Goal: Task Accomplishment & Management: Manage account settings

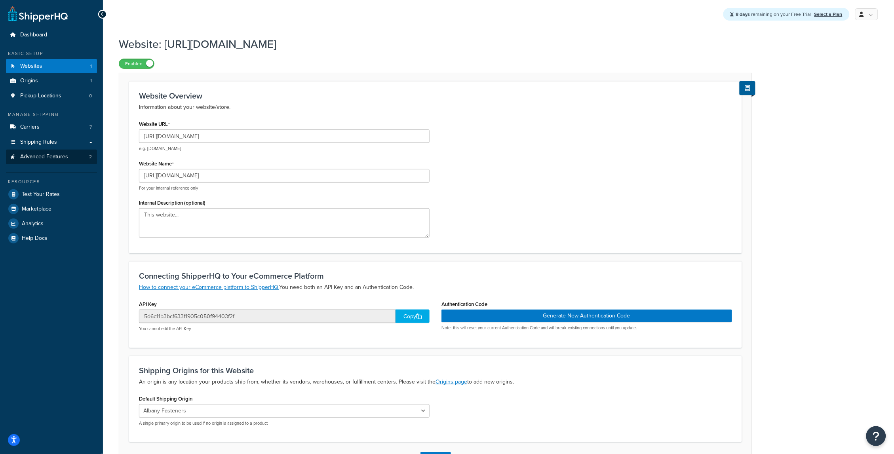
click at [38, 160] on link "Advanced Features 2" at bounding box center [51, 157] width 91 height 15
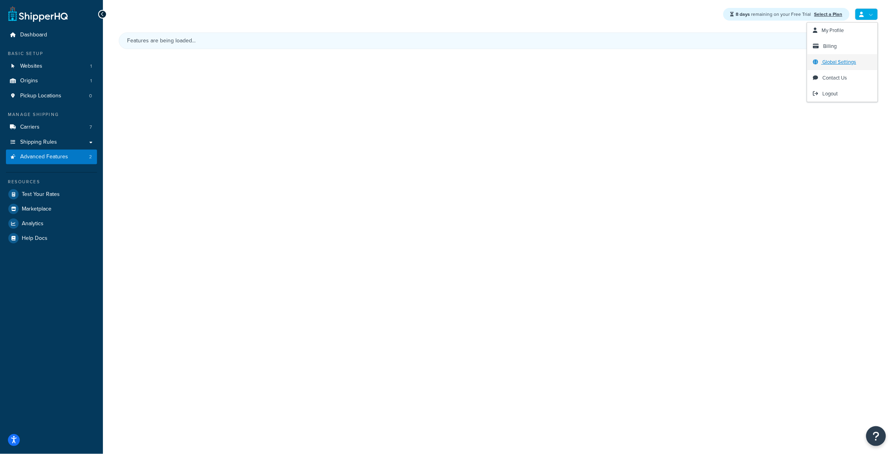
click at [836, 63] on span "Global Settings" at bounding box center [840, 62] width 34 height 8
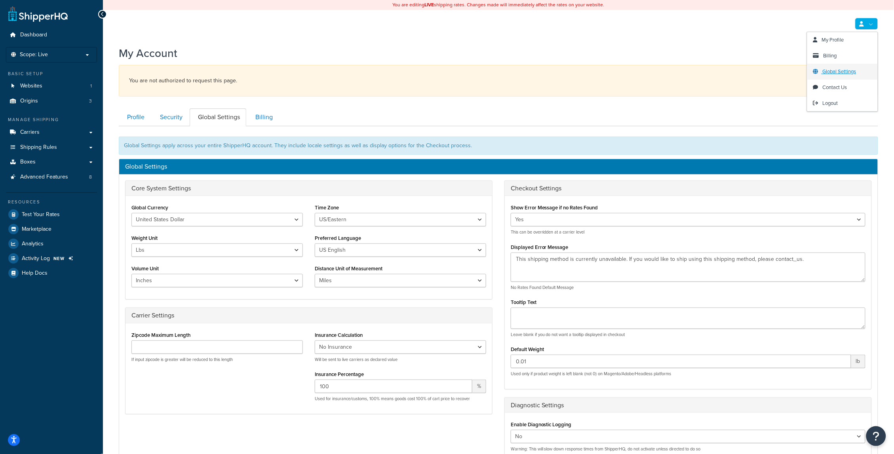
click at [836, 69] on span "Global Settings" at bounding box center [840, 72] width 34 height 8
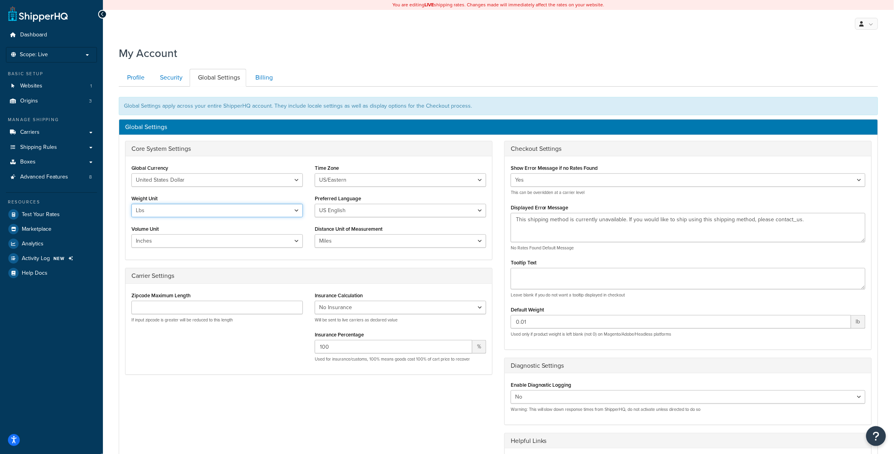
select select "kg"
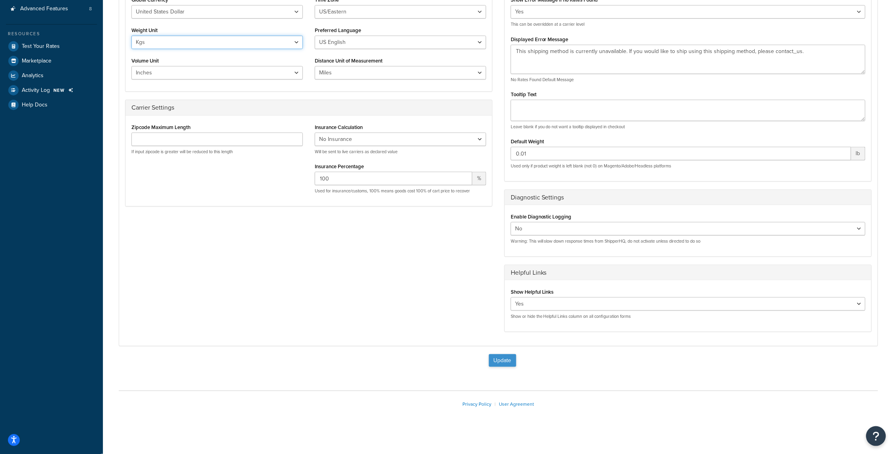
scroll to position [168, 0]
click at [492, 358] on button "Update" at bounding box center [502, 361] width 27 height 13
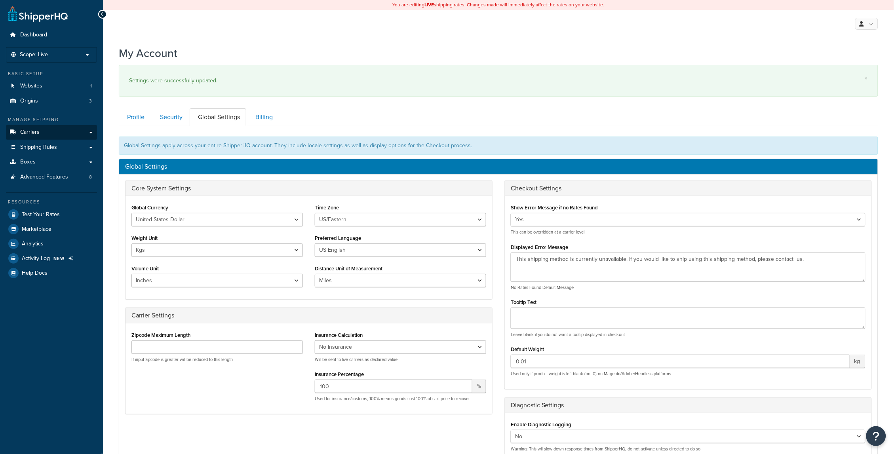
click at [29, 129] on span "Carriers" at bounding box center [29, 132] width 19 height 7
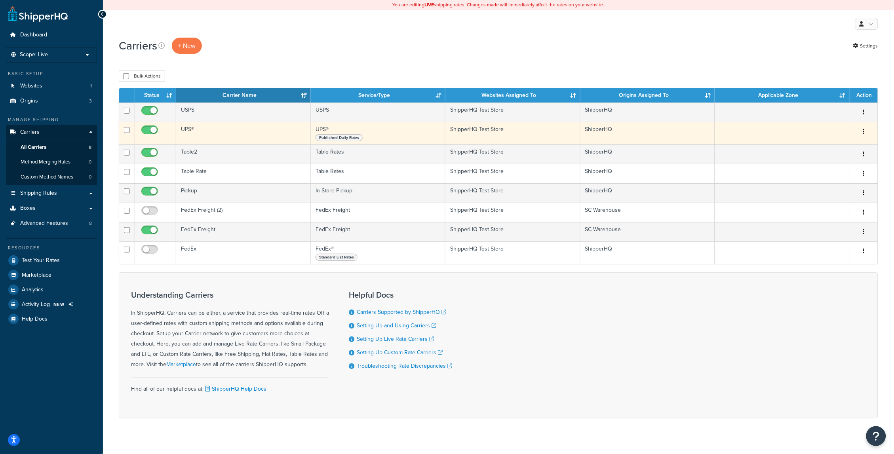
click at [231, 139] on td "UPS®" at bounding box center [243, 133] width 135 height 23
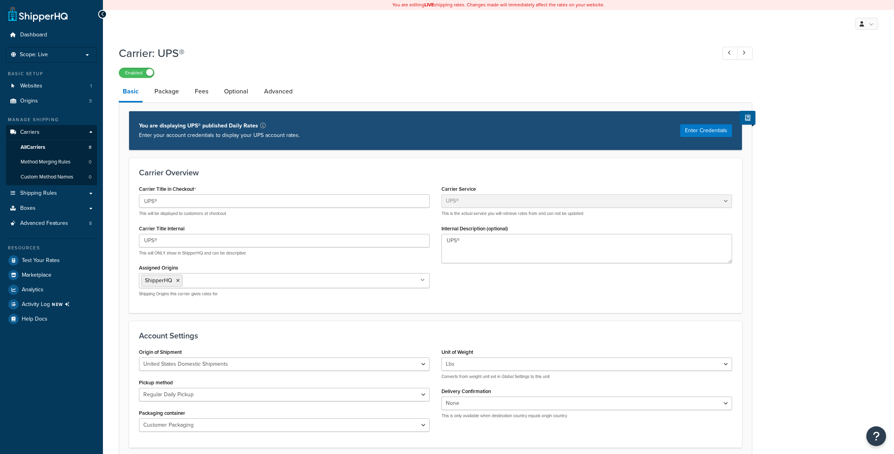
select select "ups"
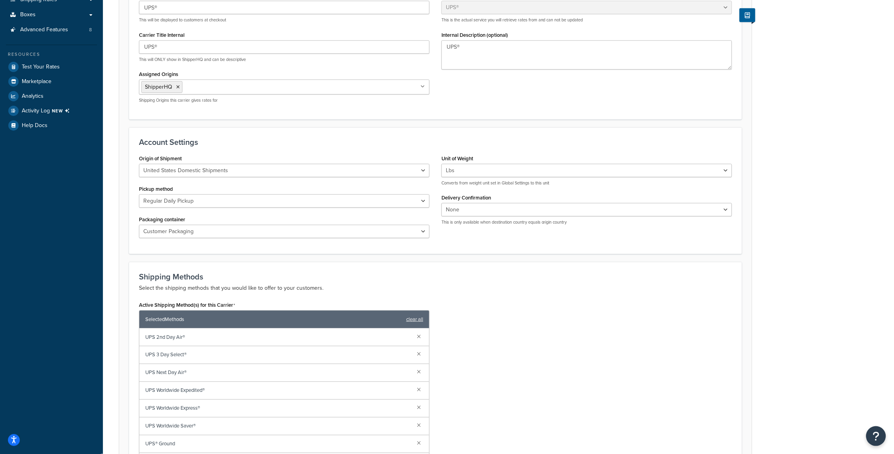
scroll to position [267, 0]
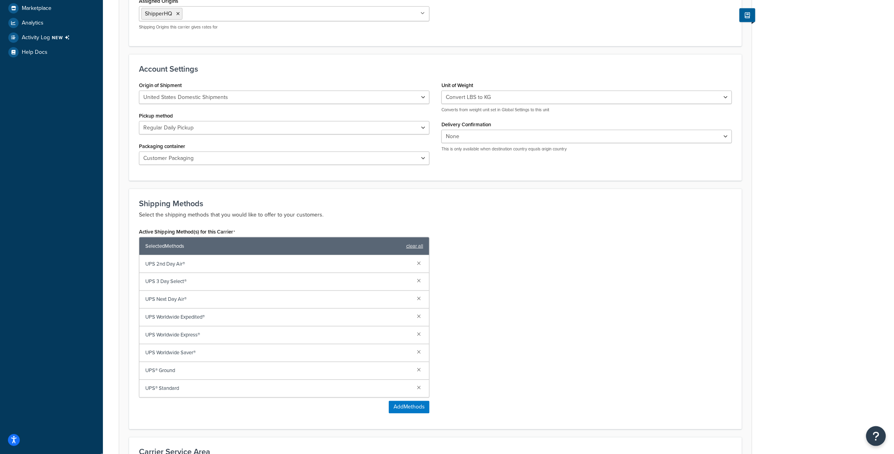
drag, startPoint x: 640, startPoint y: 263, endPoint x: 568, endPoint y: 185, distance: 105.6
click at [638, 260] on div "Active Shipping Method(s) for this Carrier Selected Methods clear all UPS 2nd D…" at bounding box center [435, 323] width 605 height 194
click at [519, 233] on div "Active Shipping Method(s) for this Carrier Selected Methods clear all UPS 2nd D…" at bounding box center [435, 323] width 605 height 194
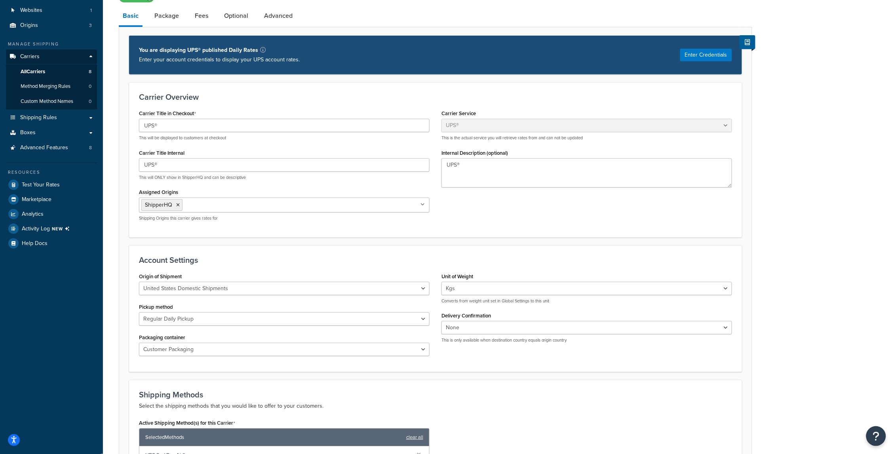
scroll to position [34, 0]
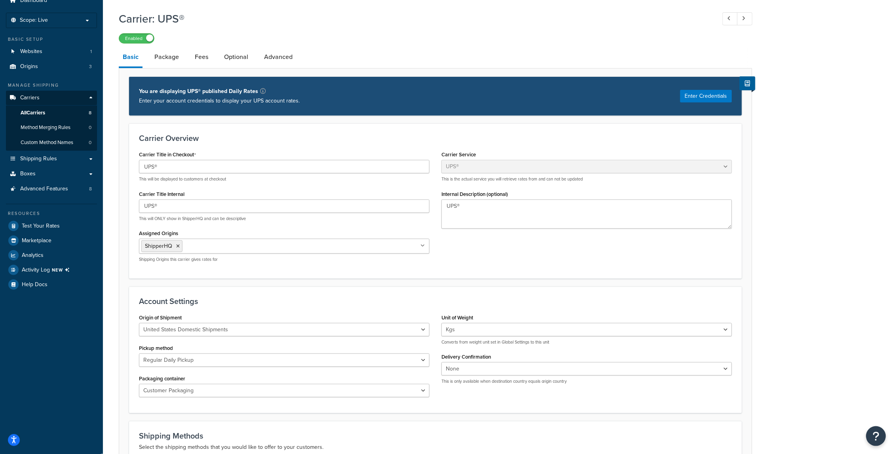
click at [481, 320] on div "Unit of Weight Lbs Kgs Convert LBS to KG Converts from weight unit set in Globa…" at bounding box center [587, 328] width 291 height 33
select select "lb"
click at [510, 337] on div "Lbs Kgs Convert LBS to KG Converts from weight unit set in Global Settings to t…" at bounding box center [587, 334] width 291 height 22
click at [510, 342] on p "Converts from weight unit set in Global Settings to this unit" at bounding box center [587, 342] width 291 height 6
